Goal: Task Accomplishment & Management: Manage account settings

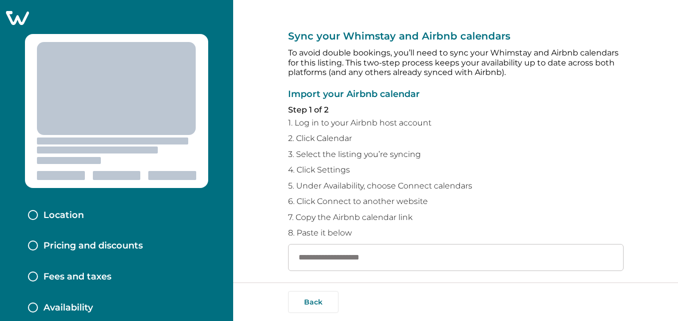
scroll to position [126, 0]
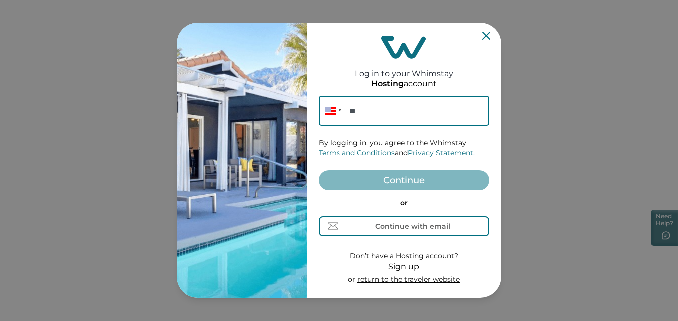
click at [482, 37] on icon "Close" at bounding box center [486, 36] width 8 height 8
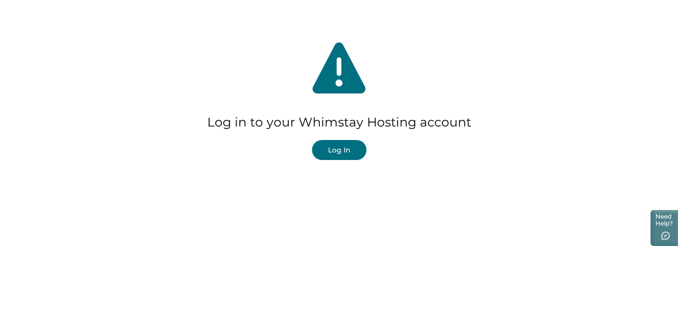
click at [344, 149] on button "Log In" at bounding box center [339, 150] width 54 height 20
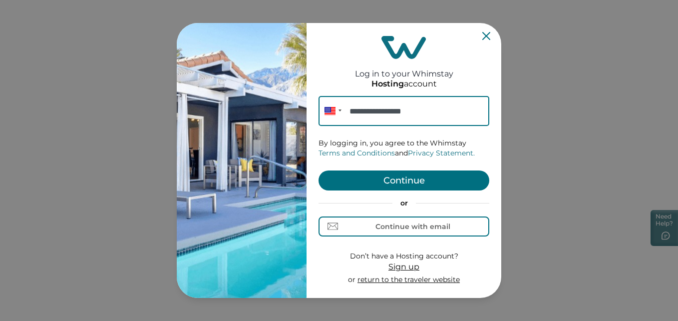
type input "**********"
click at [364, 172] on button "Continue" at bounding box center [404, 180] width 171 height 20
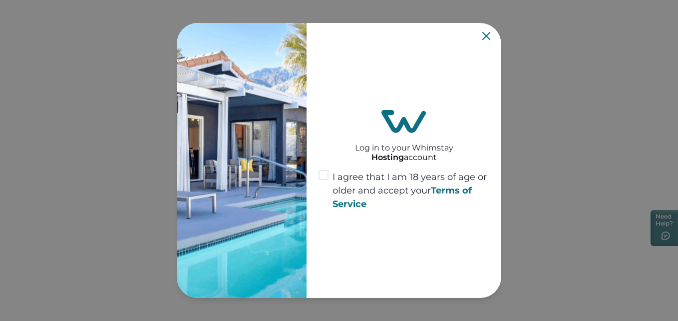
click at [322, 174] on span at bounding box center [324, 175] width 10 height 10
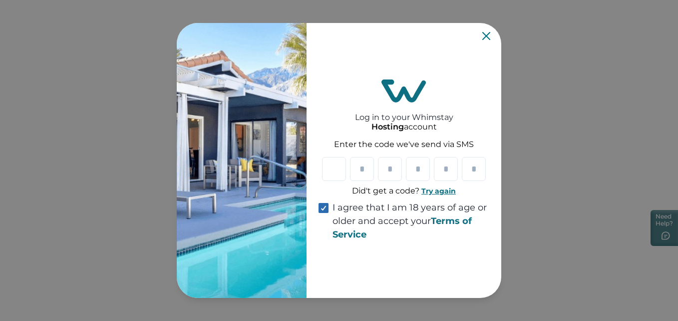
type input "*"
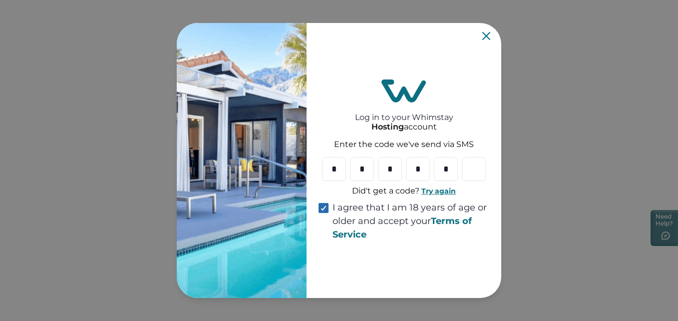
type input "*"
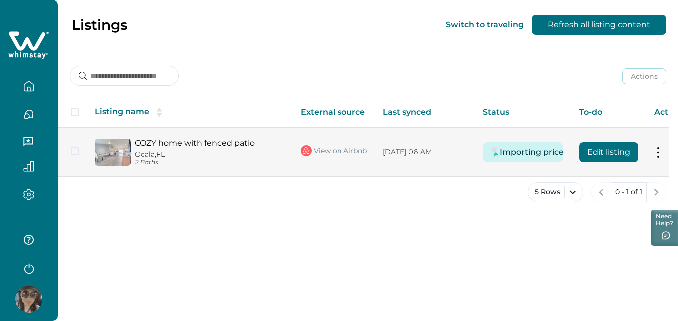
click at [119, 147] on img at bounding box center [113, 152] width 36 height 27
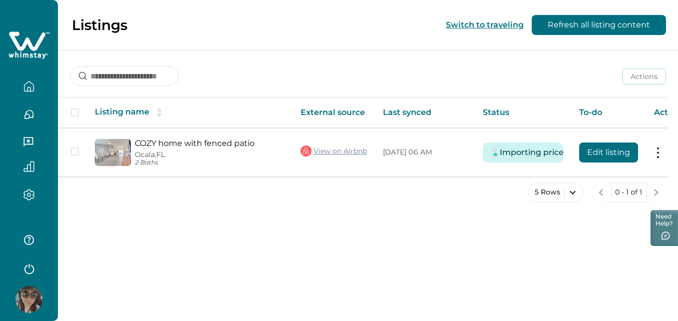
click at [30, 85] on icon "button" at bounding box center [28, 86] width 11 height 11
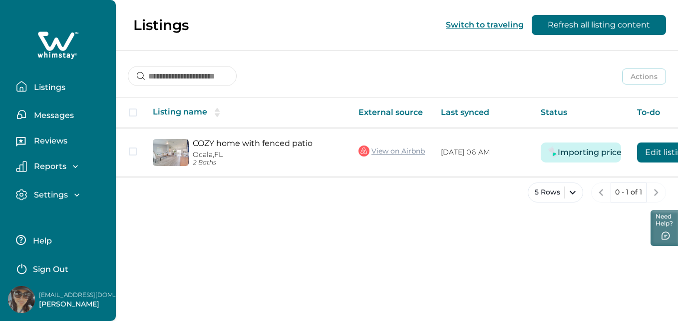
click at [62, 167] on p "Reports" at bounding box center [48, 166] width 35 height 10
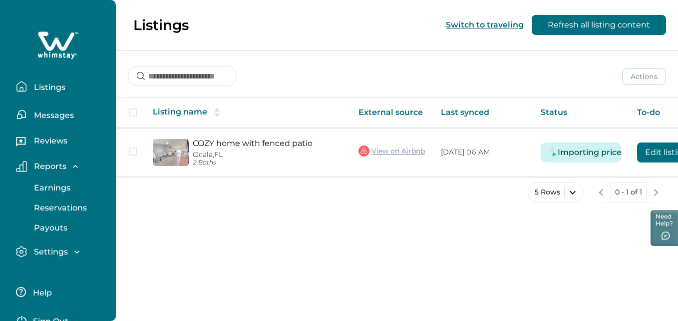
click at [74, 206] on p "Reservations" at bounding box center [59, 208] width 56 height 10
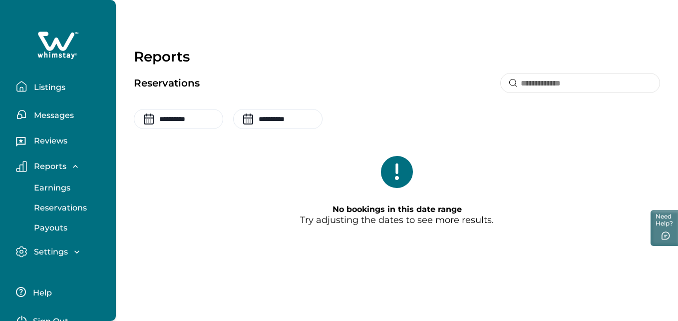
click at [58, 113] on p "Messages" at bounding box center [52, 115] width 43 height 10
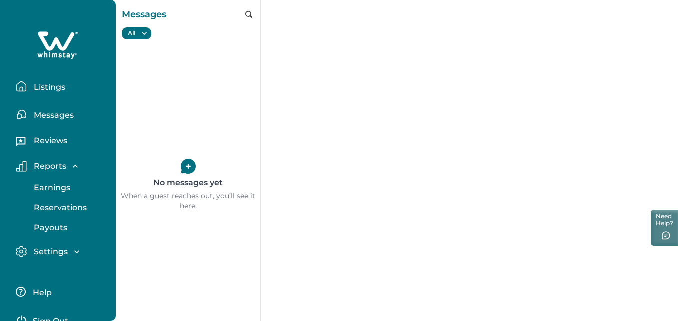
click at [65, 139] on p "Reviews" at bounding box center [49, 141] width 36 height 10
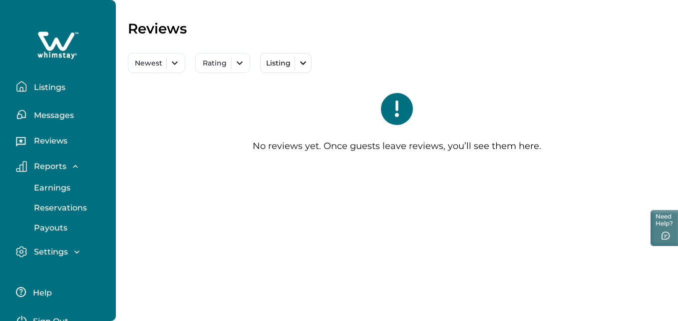
click at [59, 169] on p "Reports" at bounding box center [48, 166] width 35 height 10
